Goal: Check status: Check status

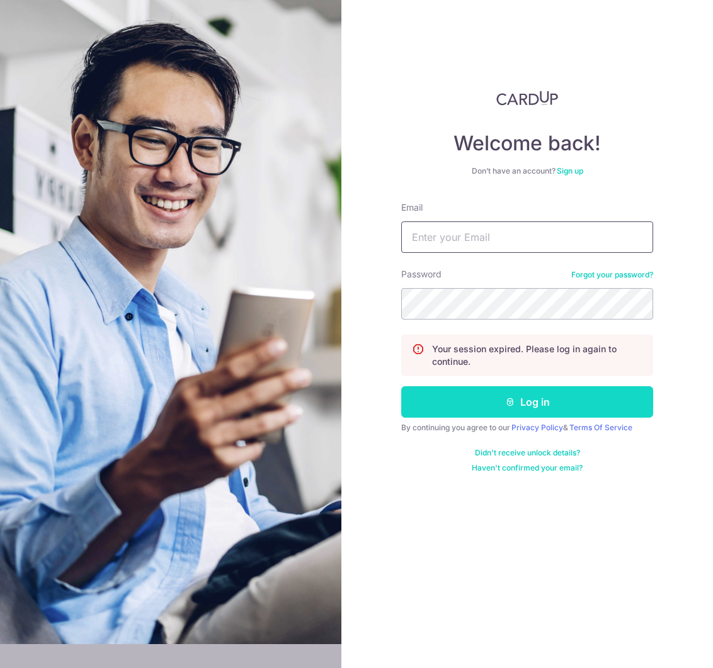
type input "[EMAIL_ADDRESS][DOMAIN_NAME]"
click at [534, 403] on button "Log in" at bounding box center [527, 401] width 252 height 31
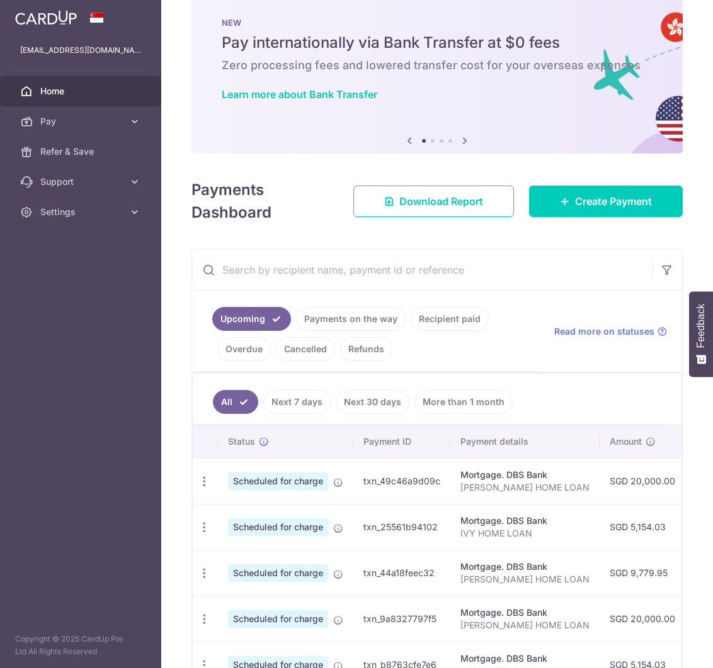
scroll to position [23, 0]
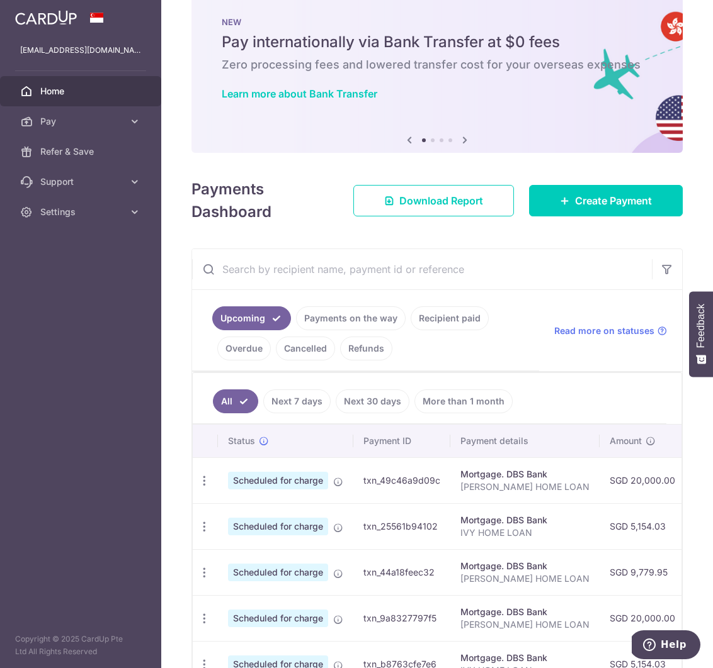
click at [352, 321] on link "Payments on the way" at bounding box center [351, 319] width 110 height 24
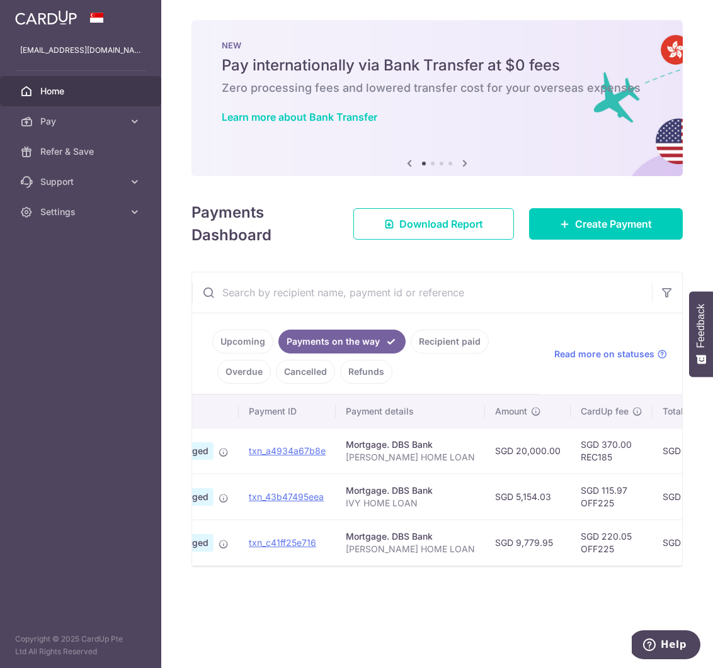
scroll to position [0, 0]
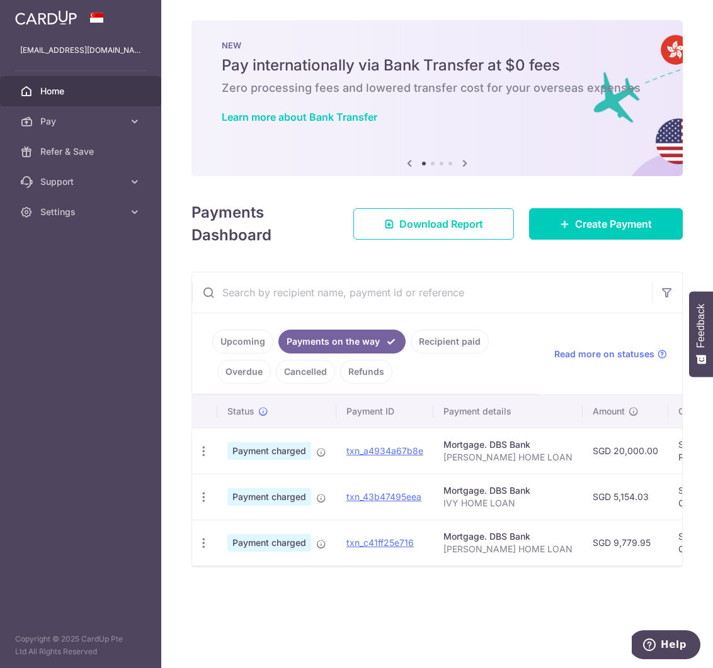
click at [252, 335] on link "Upcoming" at bounding box center [242, 342] width 61 height 24
